Goal: Navigation & Orientation: Understand site structure

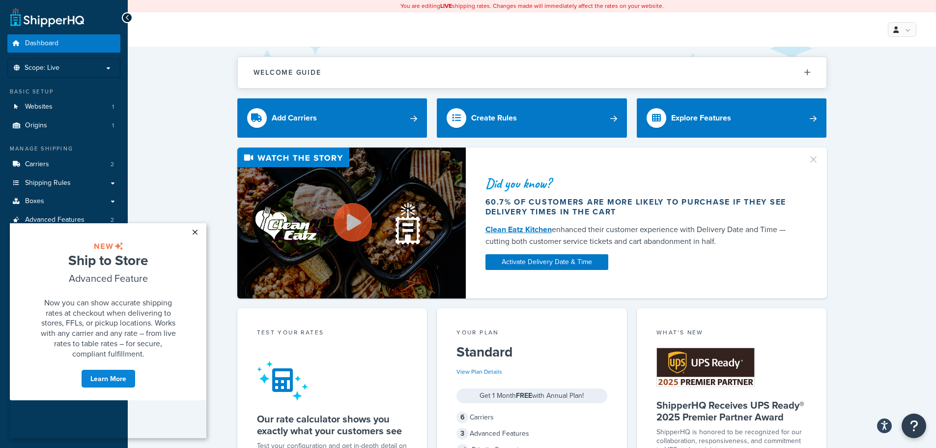
click at [195, 232] on link "×" at bounding box center [194, 232] width 17 height 18
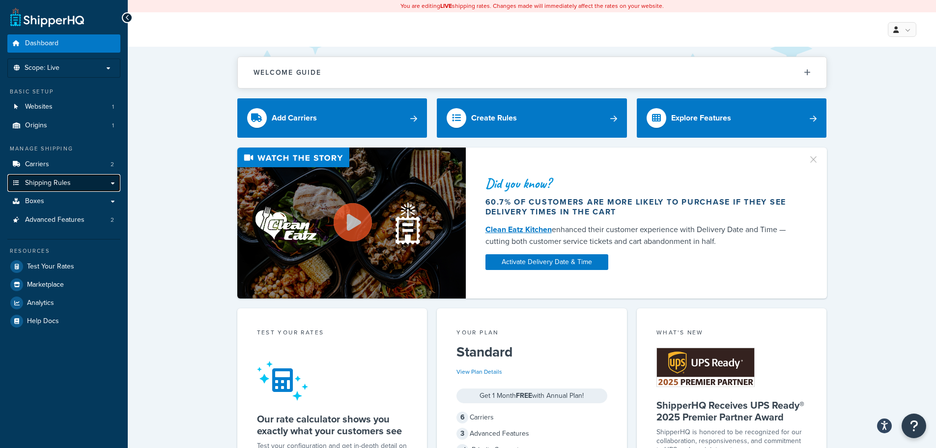
click at [83, 180] on link "Shipping Rules" at bounding box center [63, 183] width 113 height 18
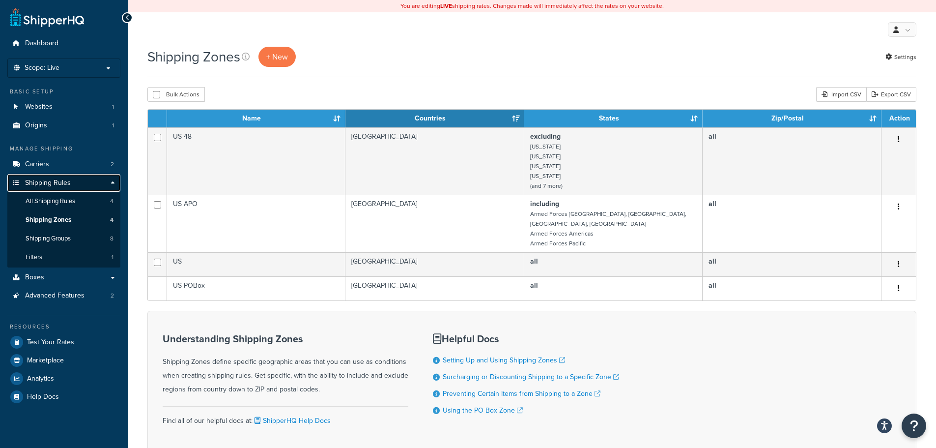
click at [97, 182] on link "Shipping Rules" at bounding box center [63, 183] width 113 height 18
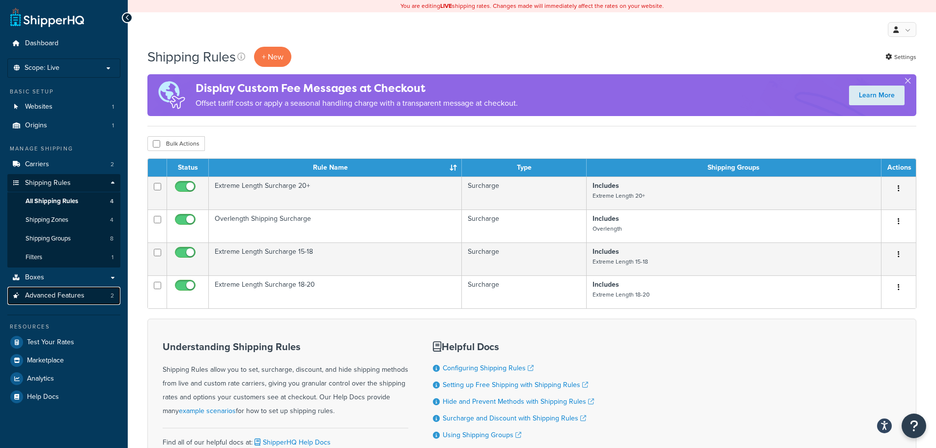
click at [88, 296] on link "Advanced Features 2" at bounding box center [63, 295] width 113 height 18
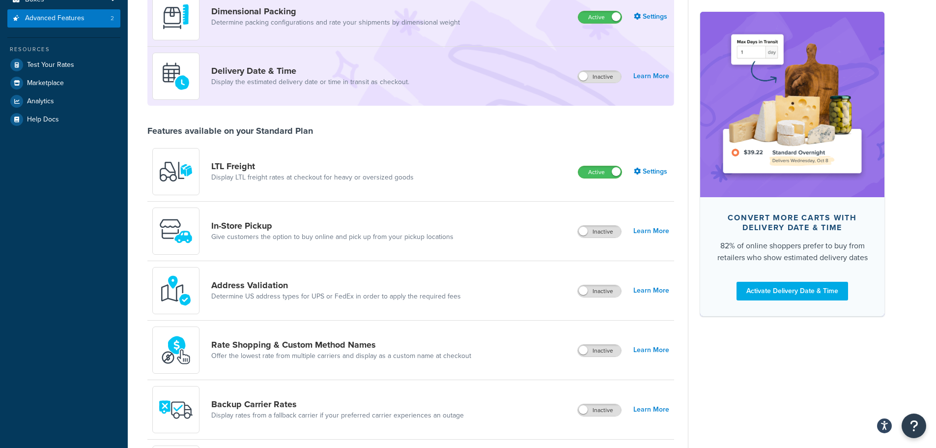
scroll to position [246, 0]
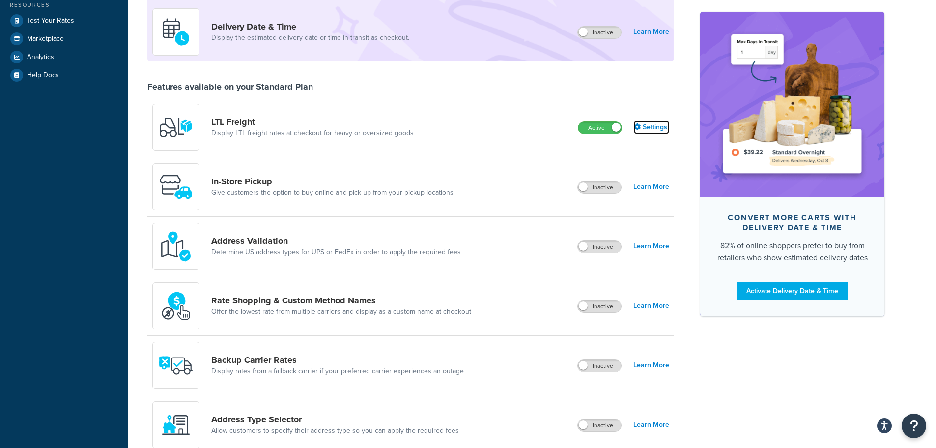
click at [647, 125] on link "Settings" at bounding box center [651, 127] width 35 height 14
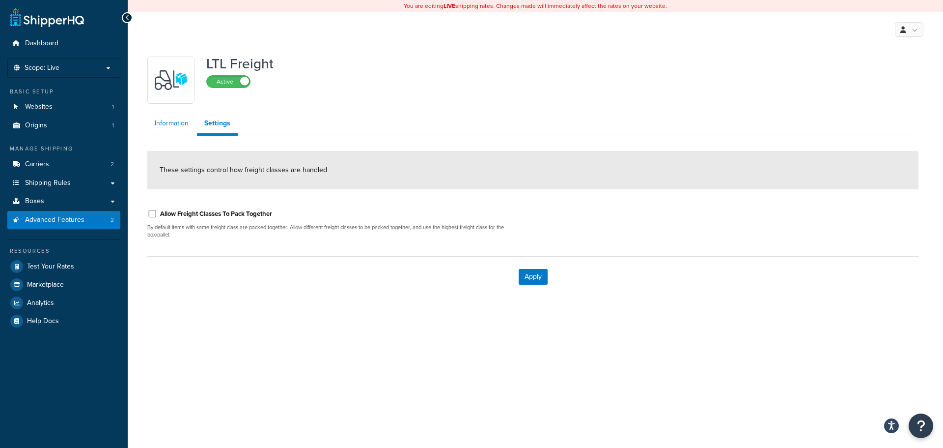
click at [177, 121] on link "Information" at bounding box center [171, 123] width 49 height 20
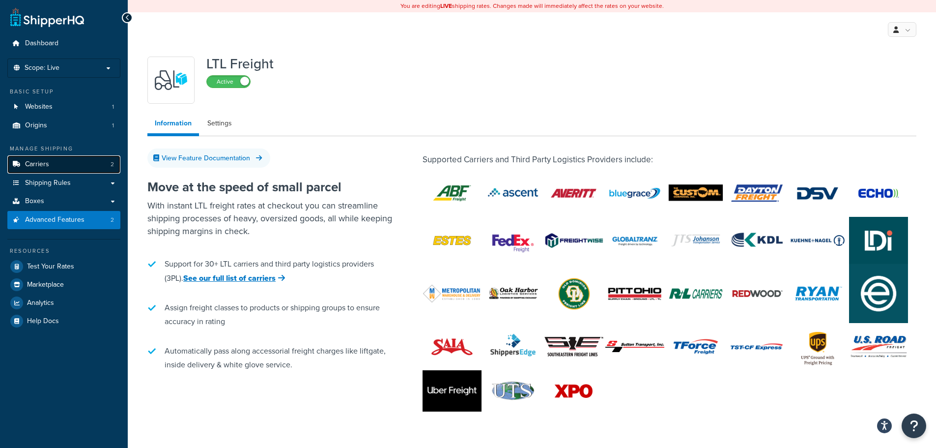
click at [62, 164] on link "Carriers 2" at bounding box center [63, 164] width 113 height 18
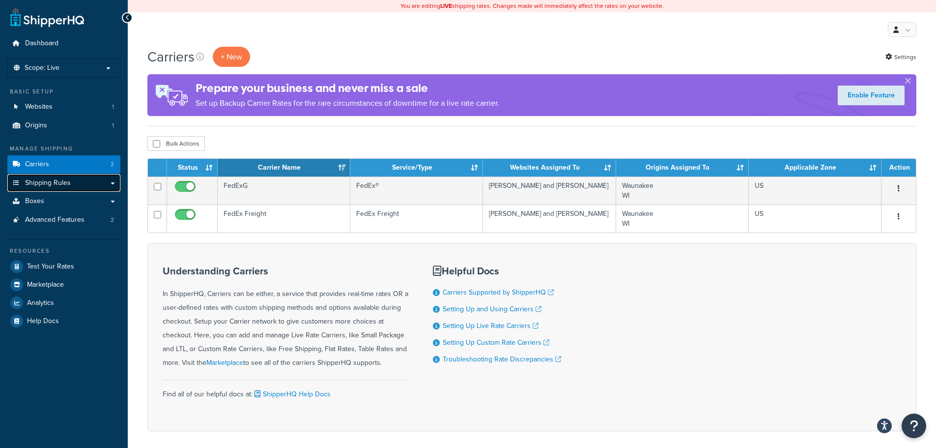
click at [95, 181] on link "Shipping Rules" at bounding box center [63, 183] width 113 height 18
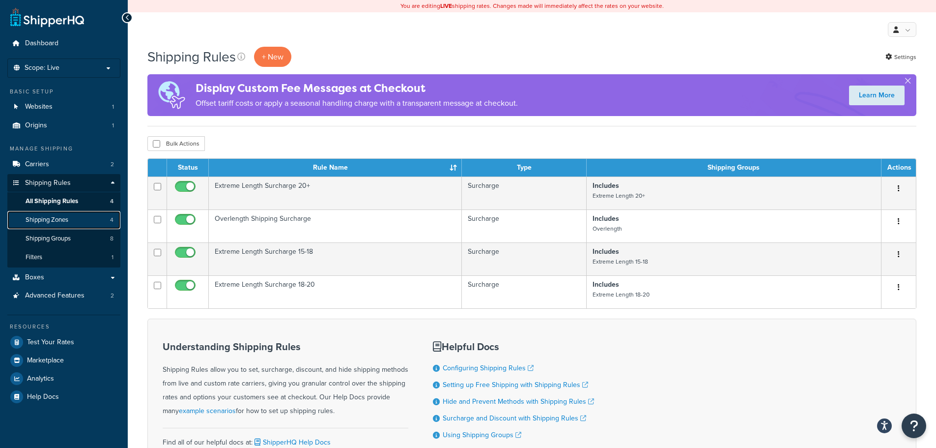
click at [89, 219] on link "Shipping Zones 4" at bounding box center [63, 220] width 113 height 18
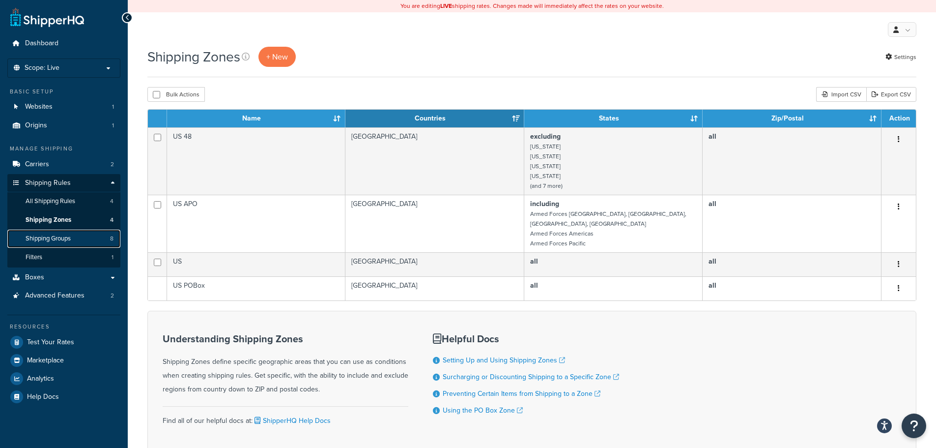
click at [87, 241] on link "Shipping Groups 8" at bounding box center [63, 238] width 113 height 18
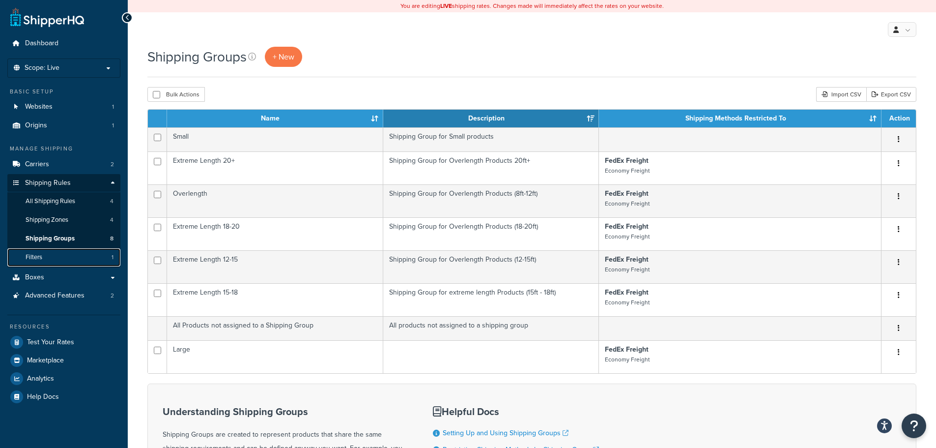
click at [83, 253] on link "Filters 1" at bounding box center [63, 257] width 113 height 18
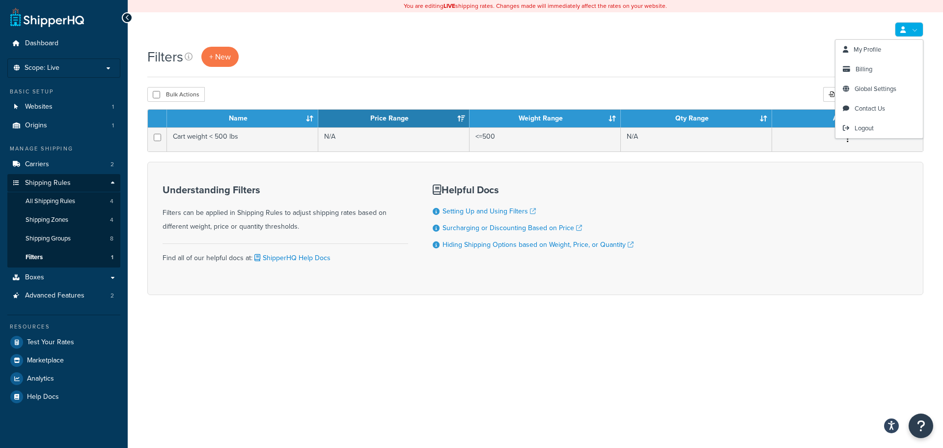
click at [902, 30] on icon at bounding box center [903, 30] width 5 height 6
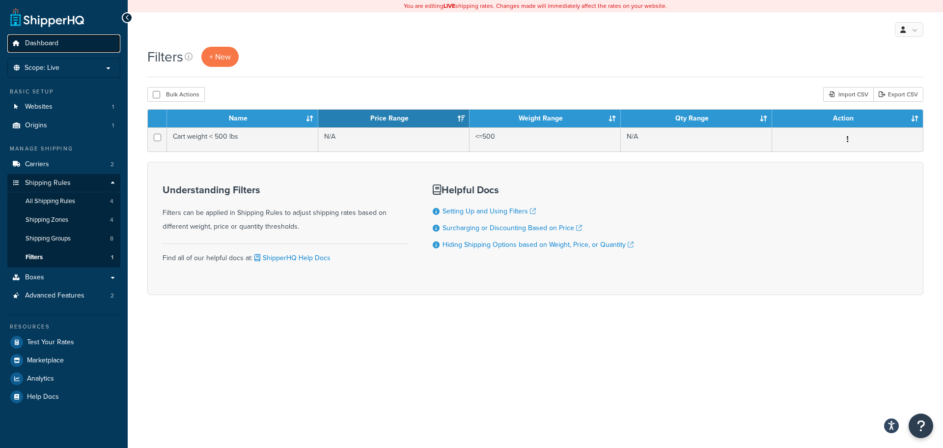
click at [47, 44] on span "Dashboard" at bounding box center [41, 43] width 33 height 8
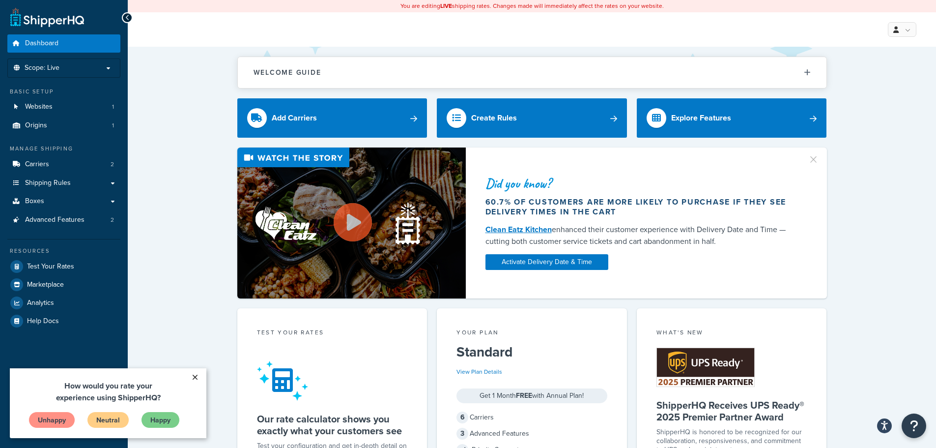
click at [194, 372] on link "×" at bounding box center [194, 377] width 17 height 18
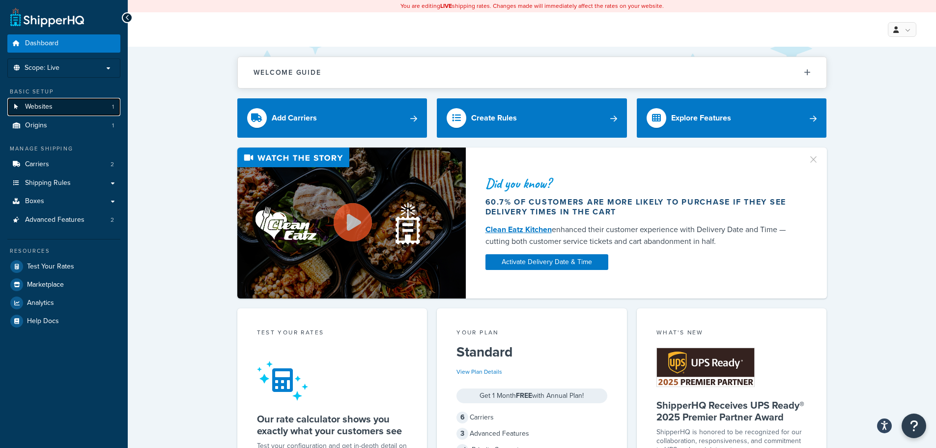
click at [107, 111] on link "Websites 1" at bounding box center [63, 107] width 113 height 18
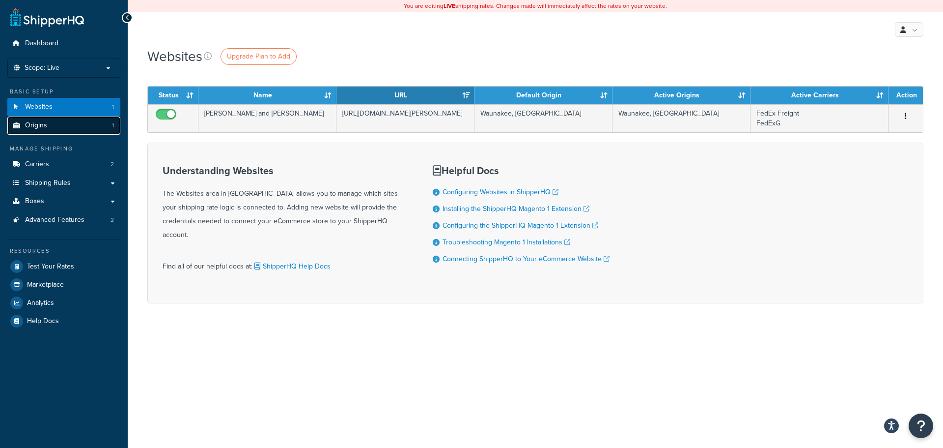
click at [106, 120] on link "Origins 1" at bounding box center [63, 125] width 113 height 18
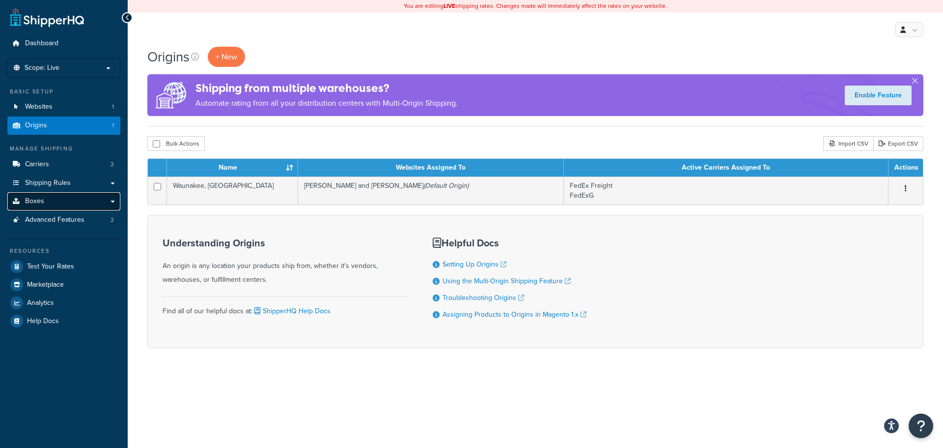
click at [113, 200] on link "Boxes" at bounding box center [63, 201] width 113 height 18
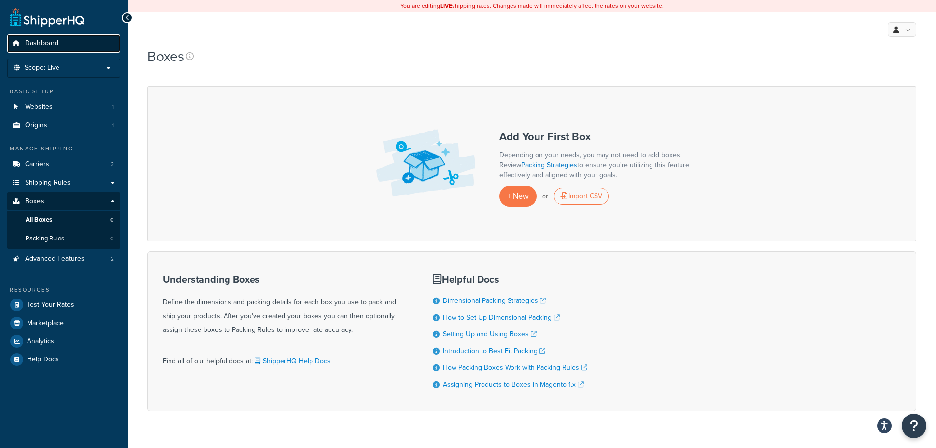
click at [44, 43] on span "Dashboard" at bounding box center [41, 43] width 33 height 8
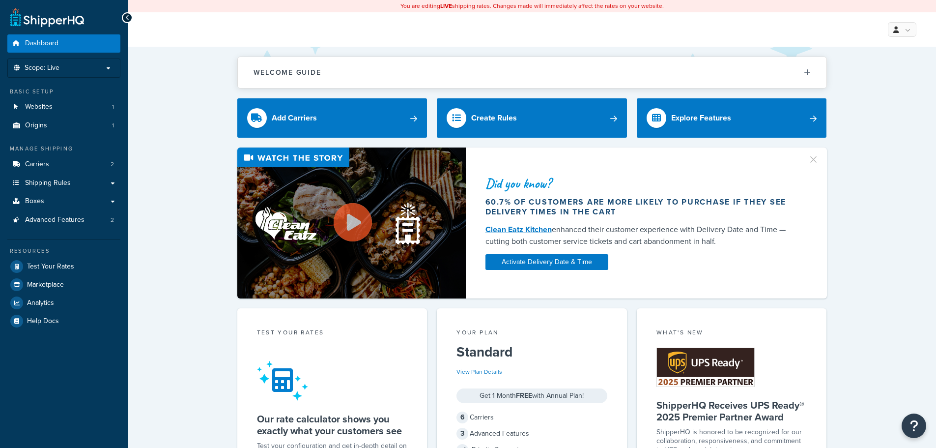
click at [126, 17] on icon at bounding box center [127, 17] width 4 height 7
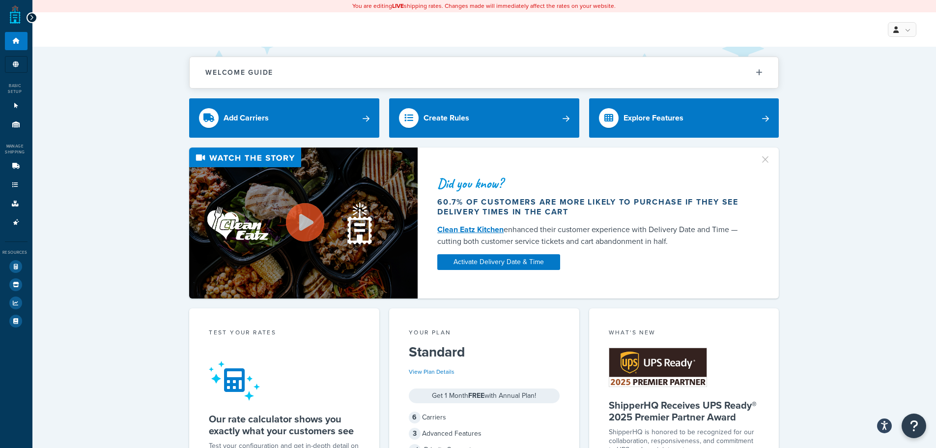
click at [30, 18] on icon at bounding box center [31, 17] width 4 height 7
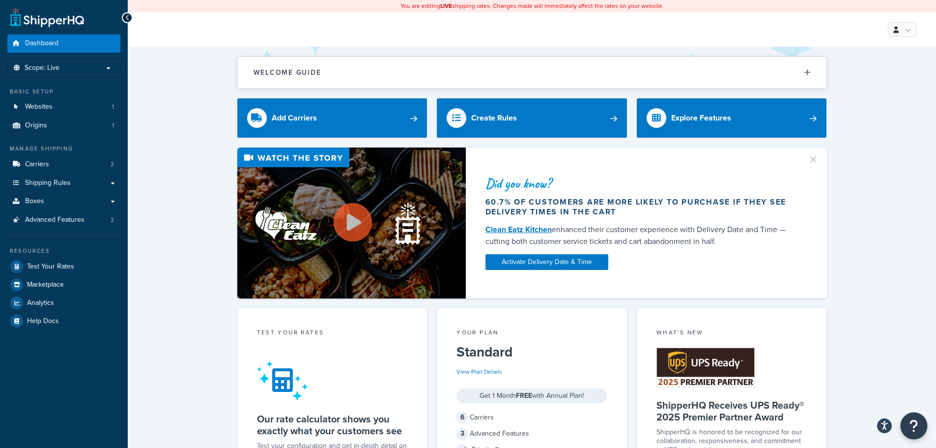
click at [911, 424] on icon "Open Resource Center" at bounding box center [913, 426] width 9 height 14
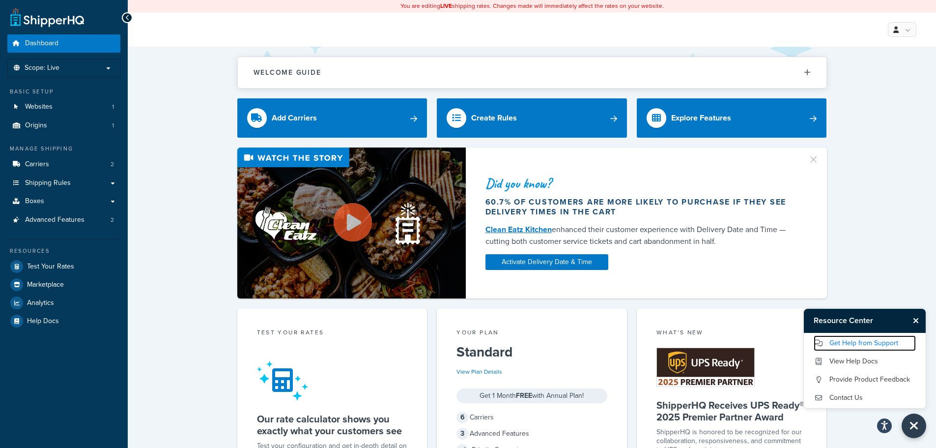
click at [856, 344] on link "Get Help from Support" at bounding box center [865, 343] width 102 height 16
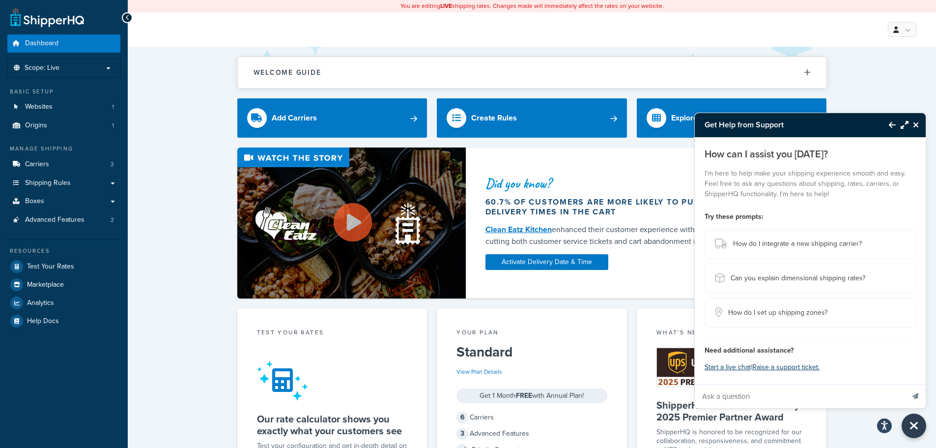
click at [915, 123] on icon "Close Resource Center" at bounding box center [916, 125] width 6 height 8
